Goal: Transaction & Acquisition: Purchase product/service

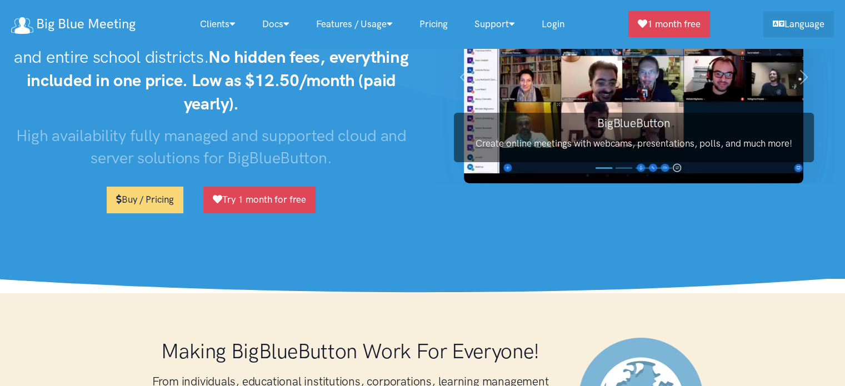
scroll to position [111, 0]
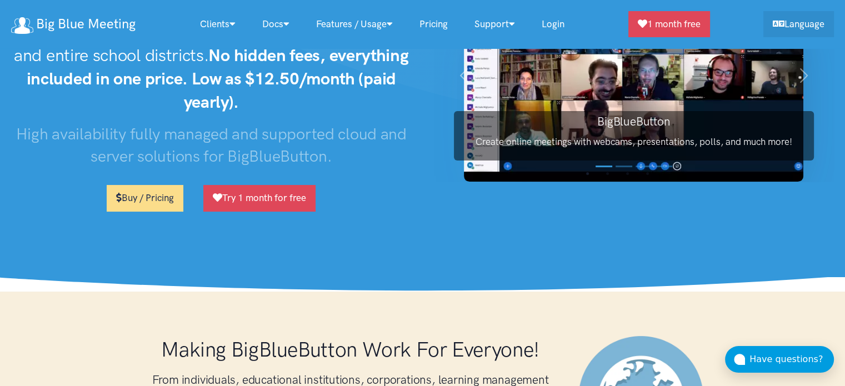
click at [162, 202] on link "Buy / Pricing" at bounding box center [145, 198] width 77 height 26
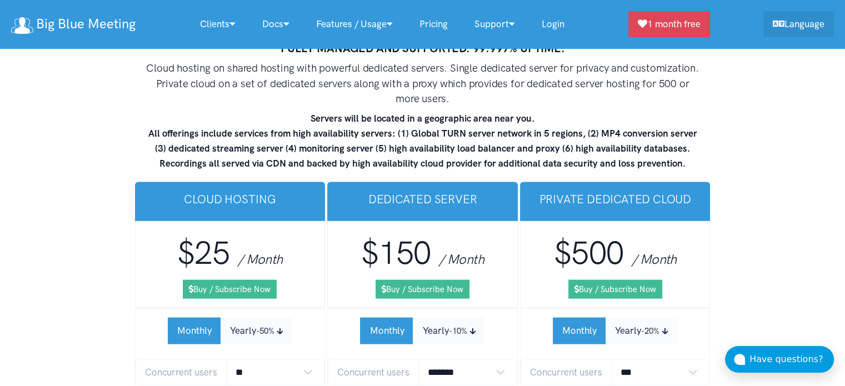
scroll to position [6661, 0]
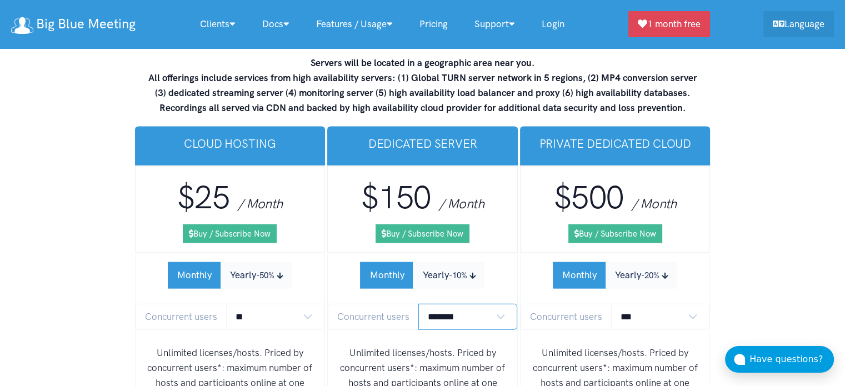
click at [489, 304] on select "******* ******* *******" at bounding box center [467, 317] width 99 height 26
click at [496, 304] on select "******* ******* *******" at bounding box center [467, 317] width 99 height 26
click at [391, 262] on button "Monthly" at bounding box center [386, 275] width 53 height 26
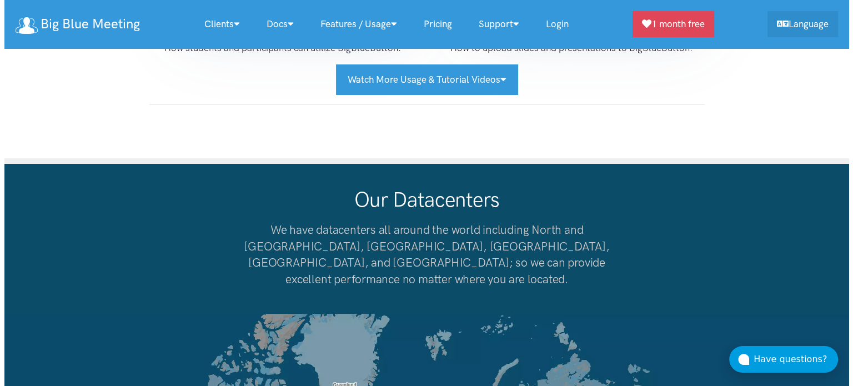
scroll to position [8464, 0]
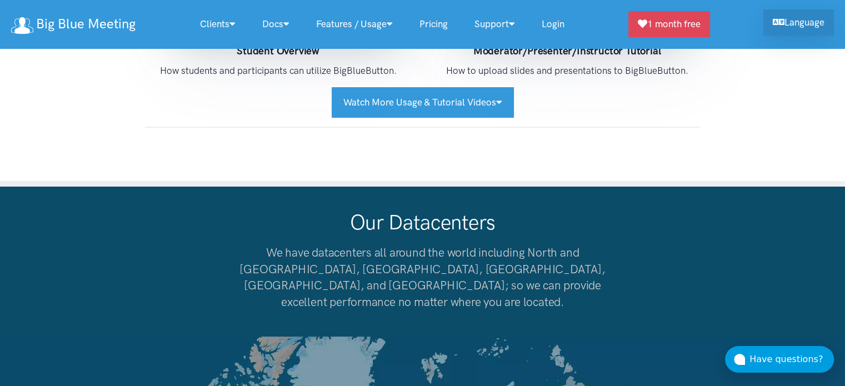
click at [802, 22] on link "Language" at bounding box center [798, 22] width 71 height 26
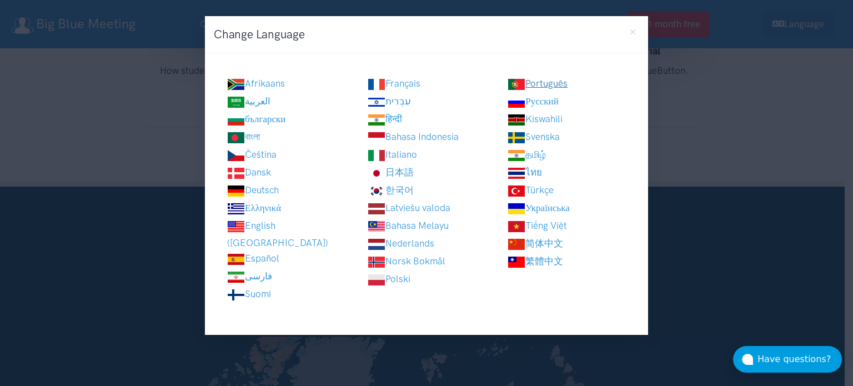
click at [533, 86] on link "Português" at bounding box center [538, 83] width 60 height 11
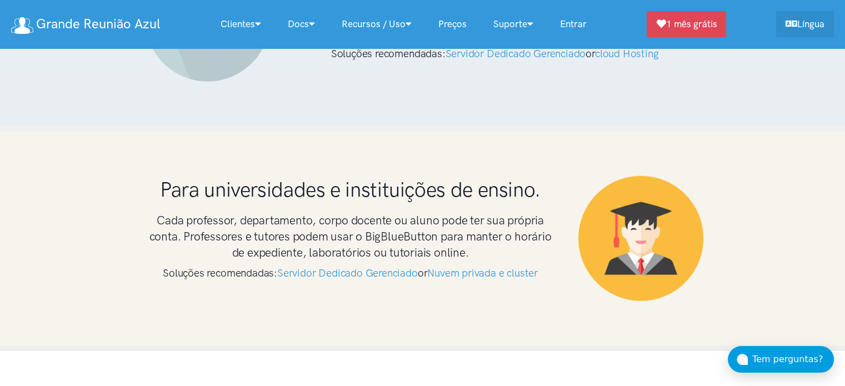
scroll to position [2611, 0]
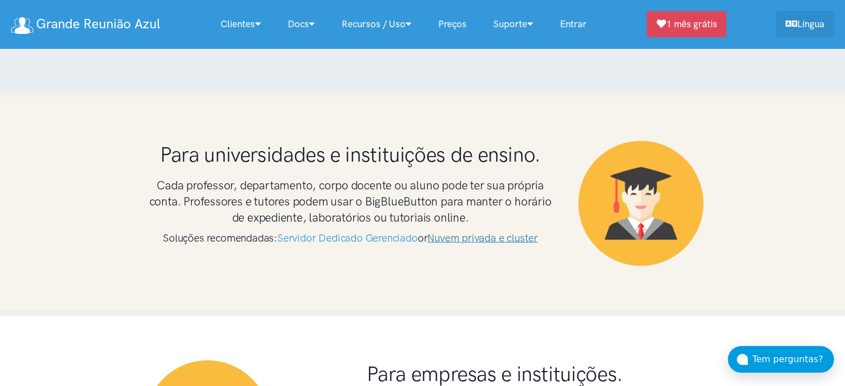
click at [467, 232] on link "Nuvem privada e cluster" at bounding box center [482, 238] width 111 height 13
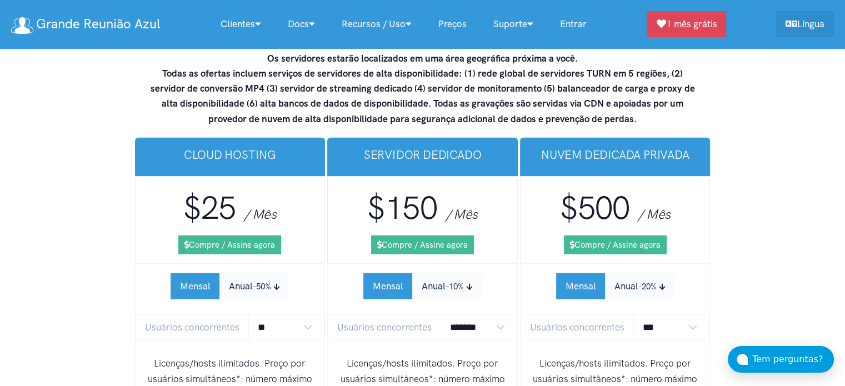
scroll to position [7038, 0]
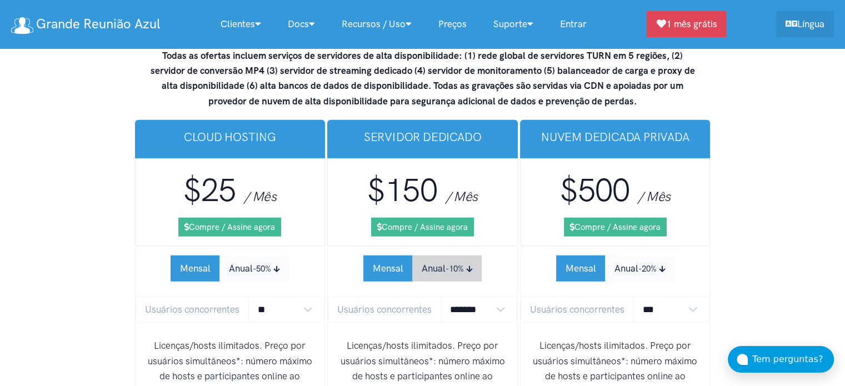
click at [436, 256] on button "Anual -10%" at bounding box center [446, 269] width 69 height 26
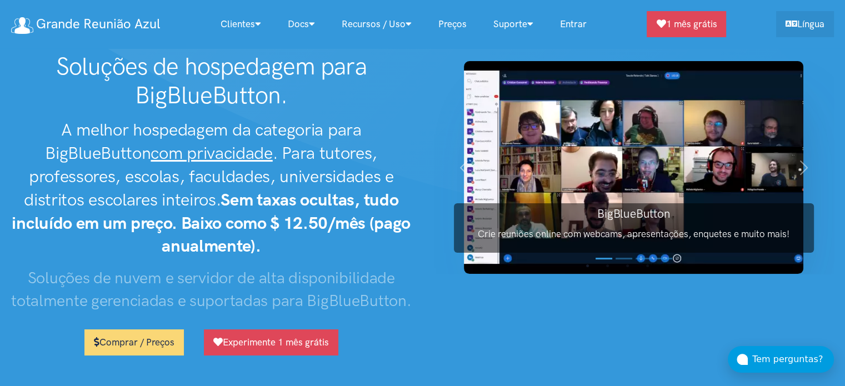
scroll to position [0, 0]
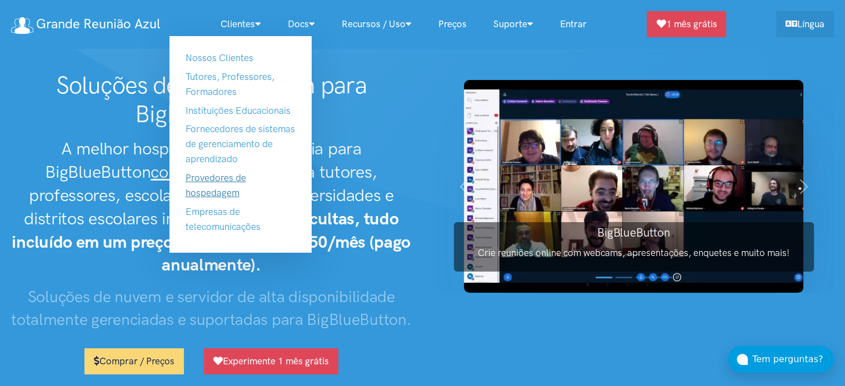
click at [228, 177] on link "Provedores de hospedagem" at bounding box center [215, 185] width 61 height 26
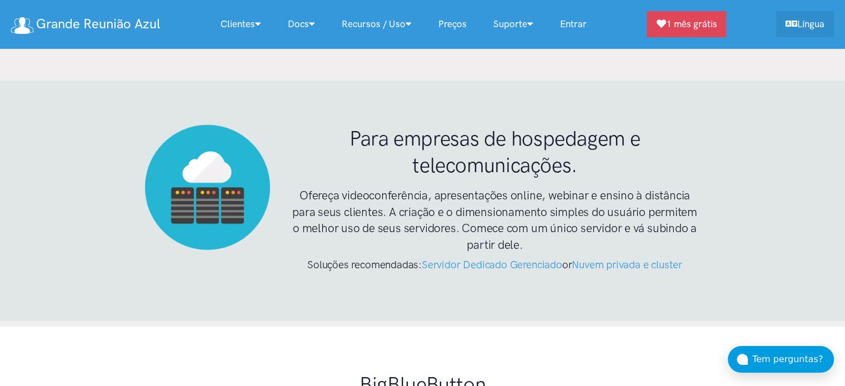
scroll to position [3347, 0]
click at [636, 258] on link "Nuvem privada e cluster" at bounding box center [627, 264] width 111 height 13
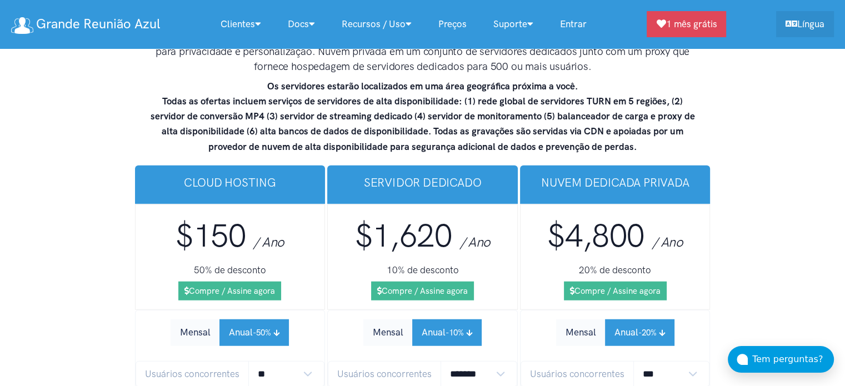
scroll to position [6982, 0]
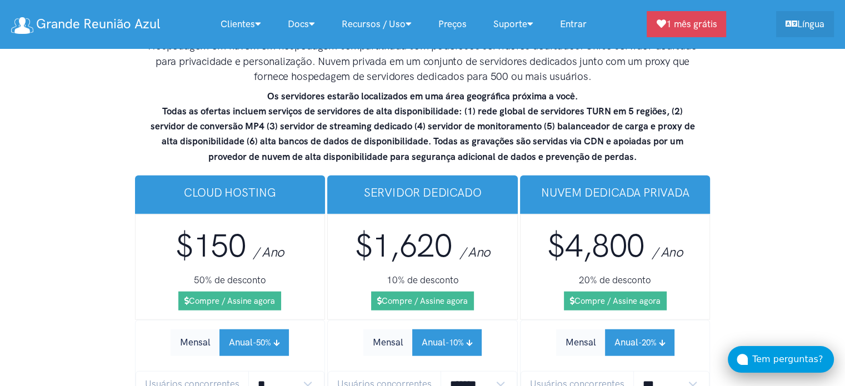
click at [793, 356] on div "Tem perguntas?" at bounding box center [793, 359] width 82 height 14
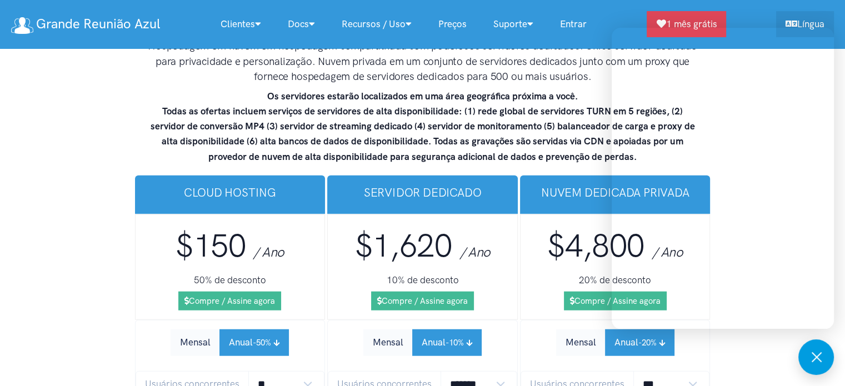
scroll to position [7038, 0]
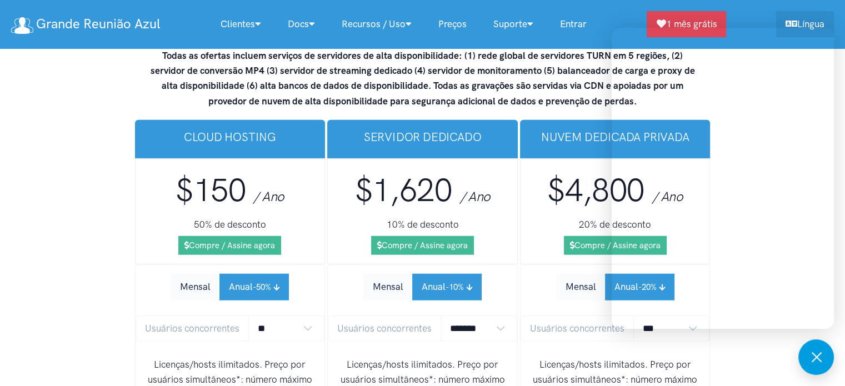
click at [583, 316] on span "Usuários concorrentes" at bounding box center [577, 329] width 113 height 26
